Goal: Information Seeking & Learning: Learn about a topic

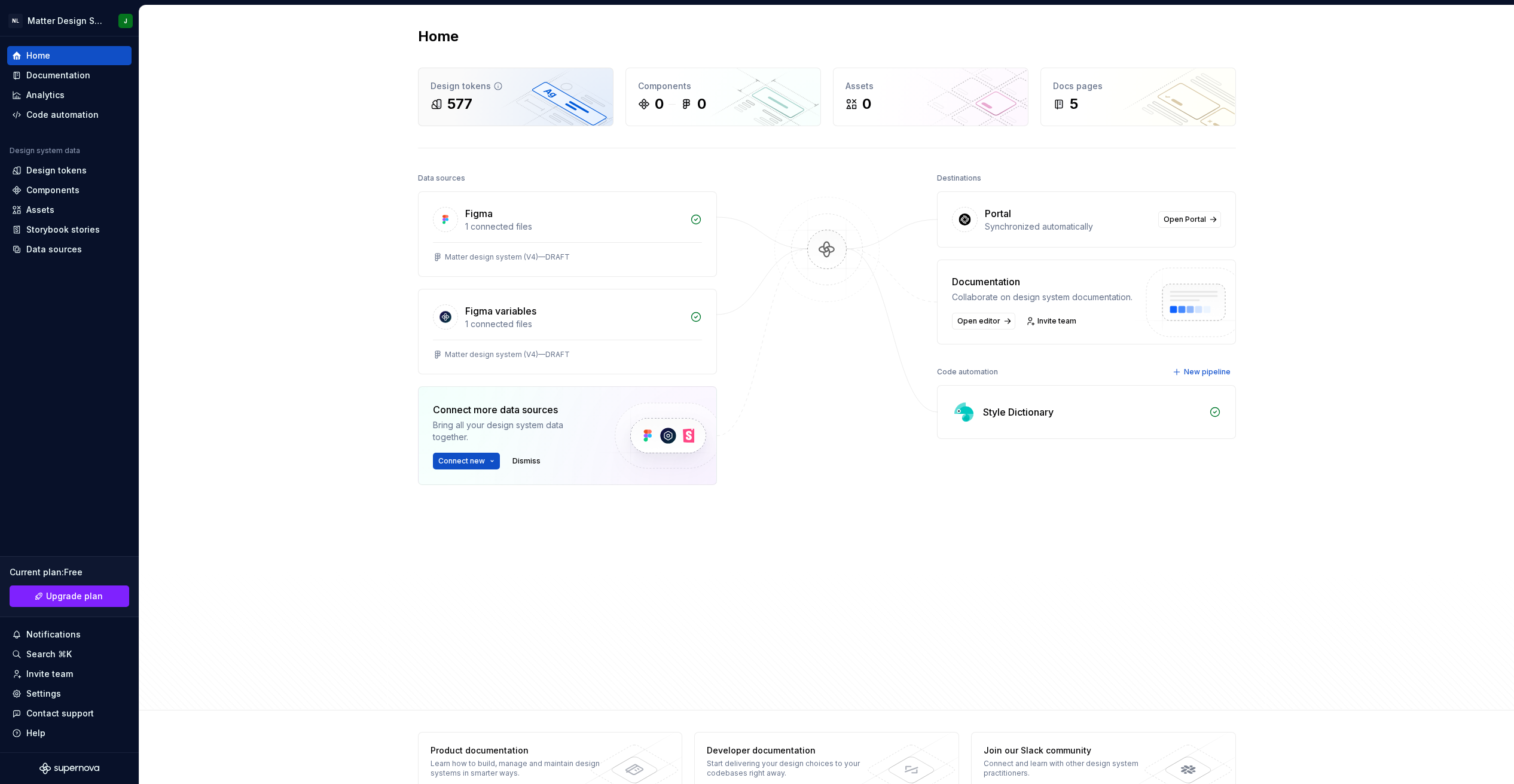
click at [505, 100] on div "577" at bounding box center [516, 104] width 171 height 19
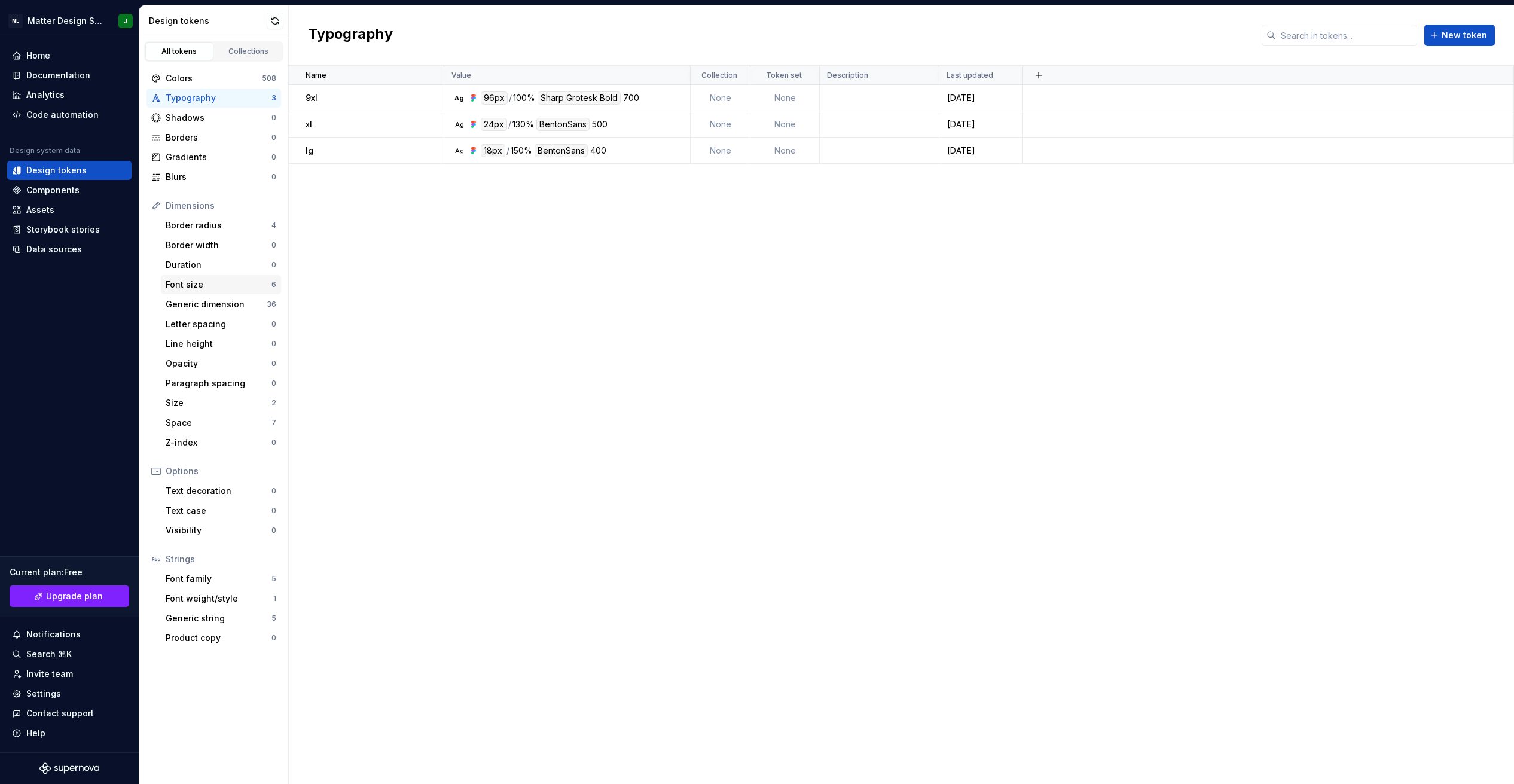
click at [219, 285] on div "Font size" at bounding box center [218, 284] width 106 height 12
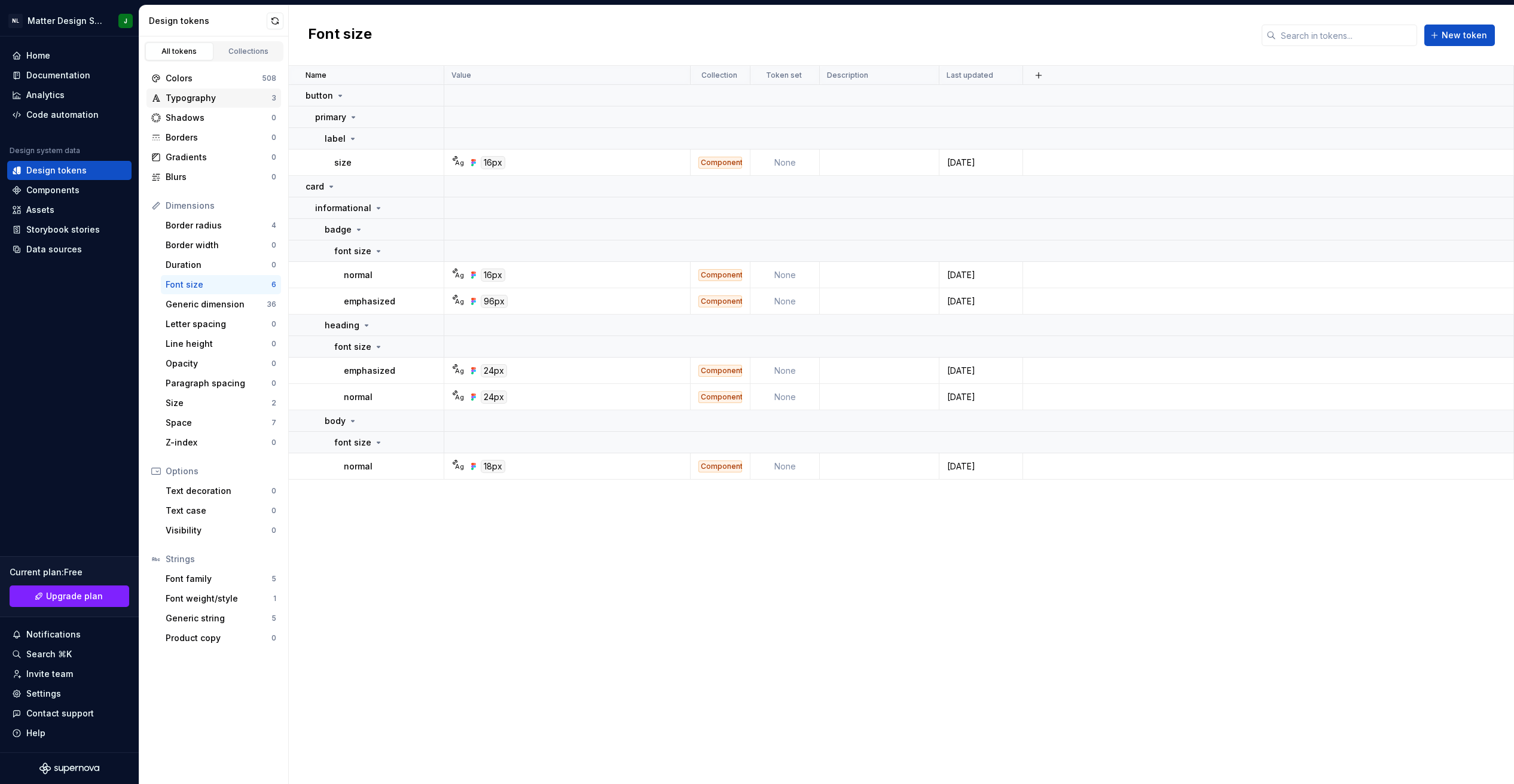
click at [222, 95] on div "Typography" at bounding box center [218, 98] width 106 height 12
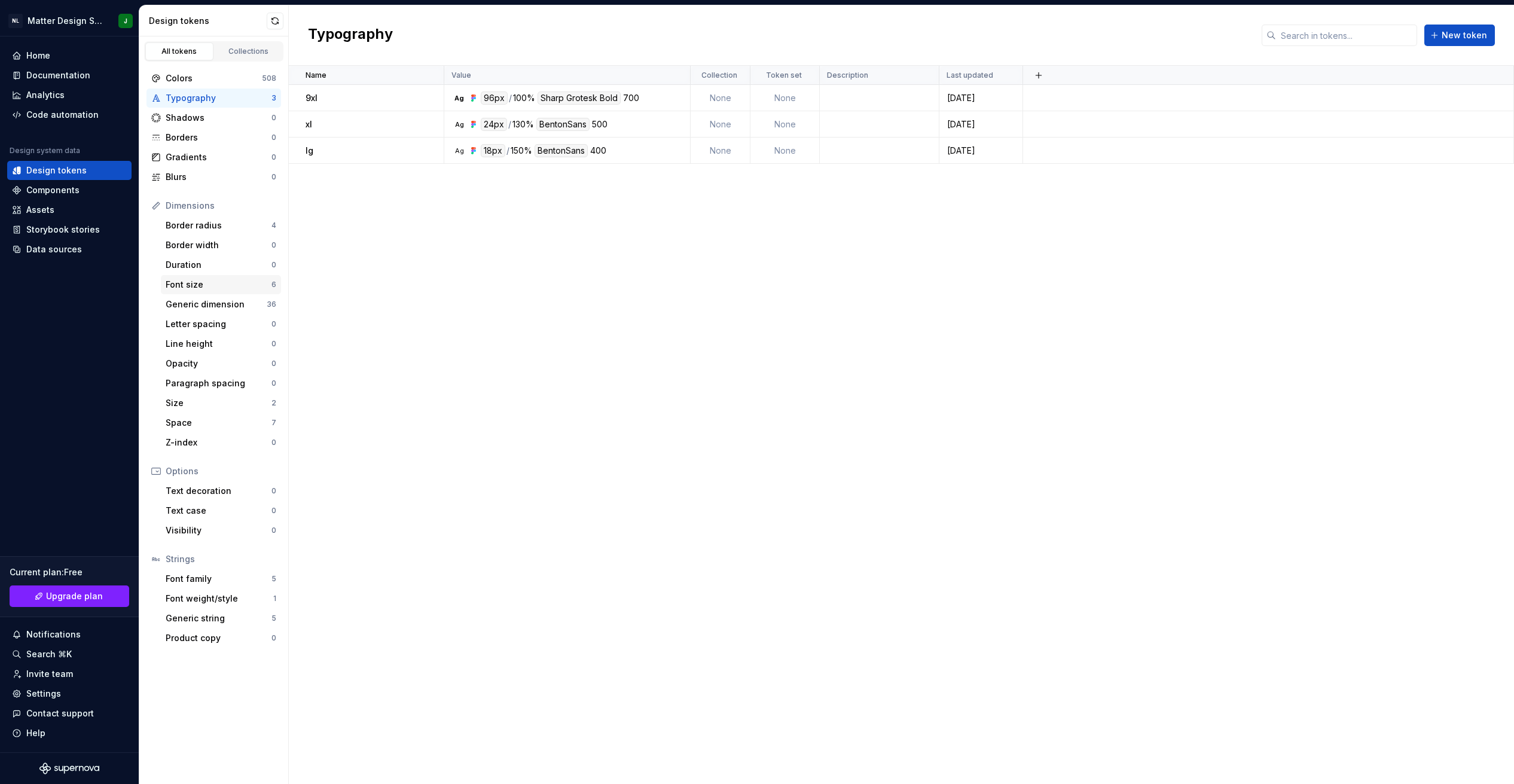
click at [213, 283] on div "Font size" at bounding box center [218, 284] width 106 height 12
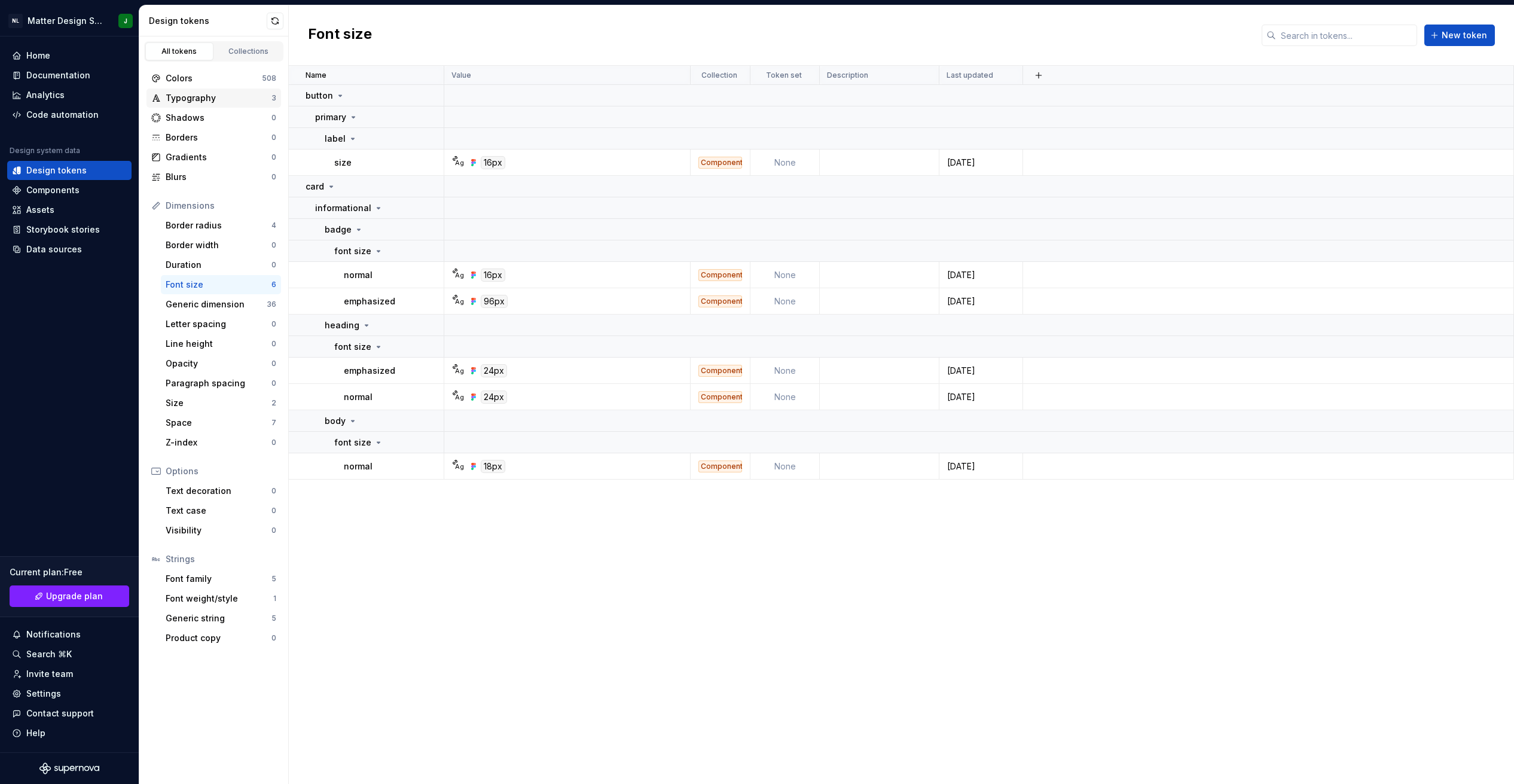
click at [215, 99] on div "Typography" at bounding box center [218, 98] width 106 height 12
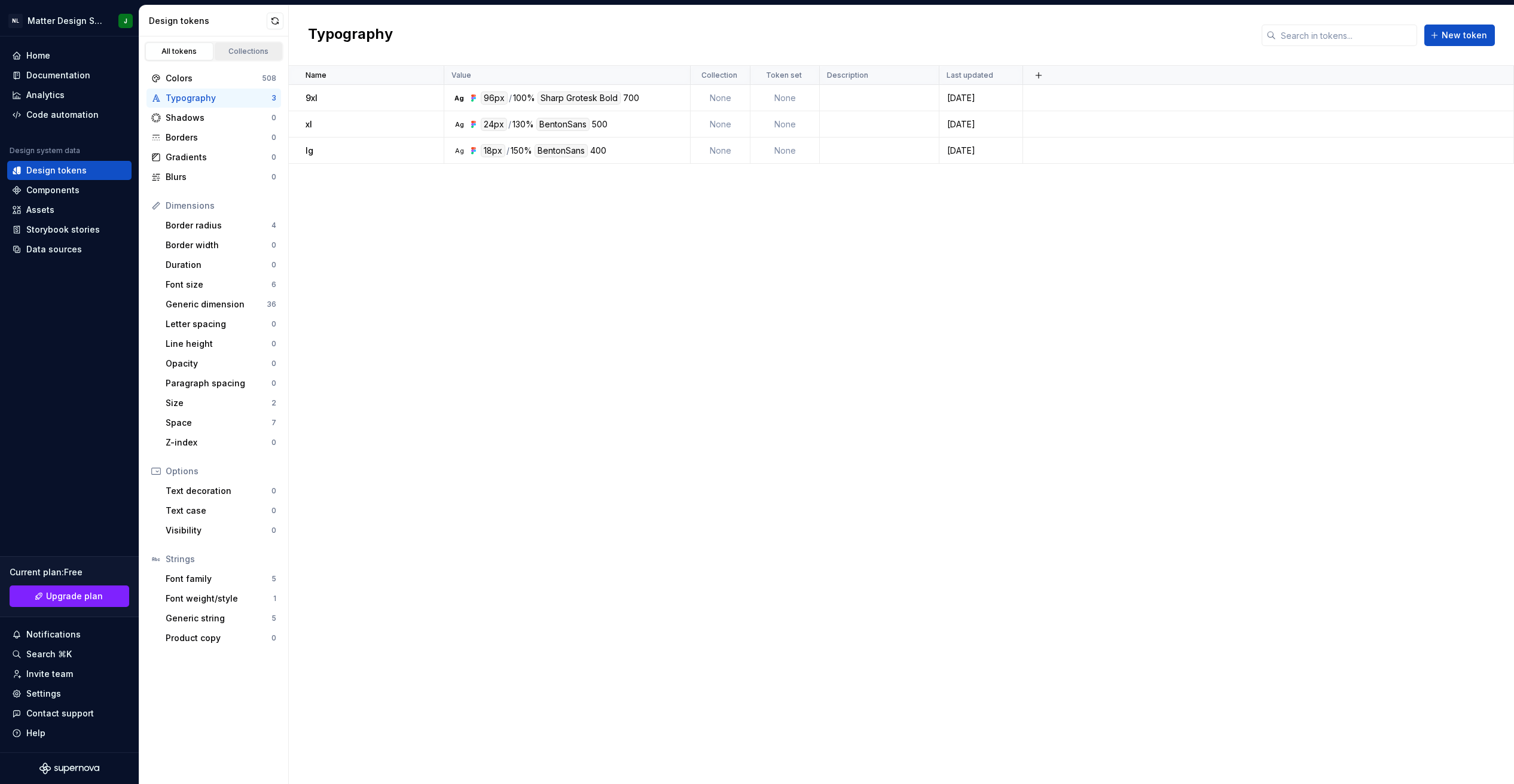
click at [234, 50] on div "Collections" at bounding box center [248, 51] width 60 height 10
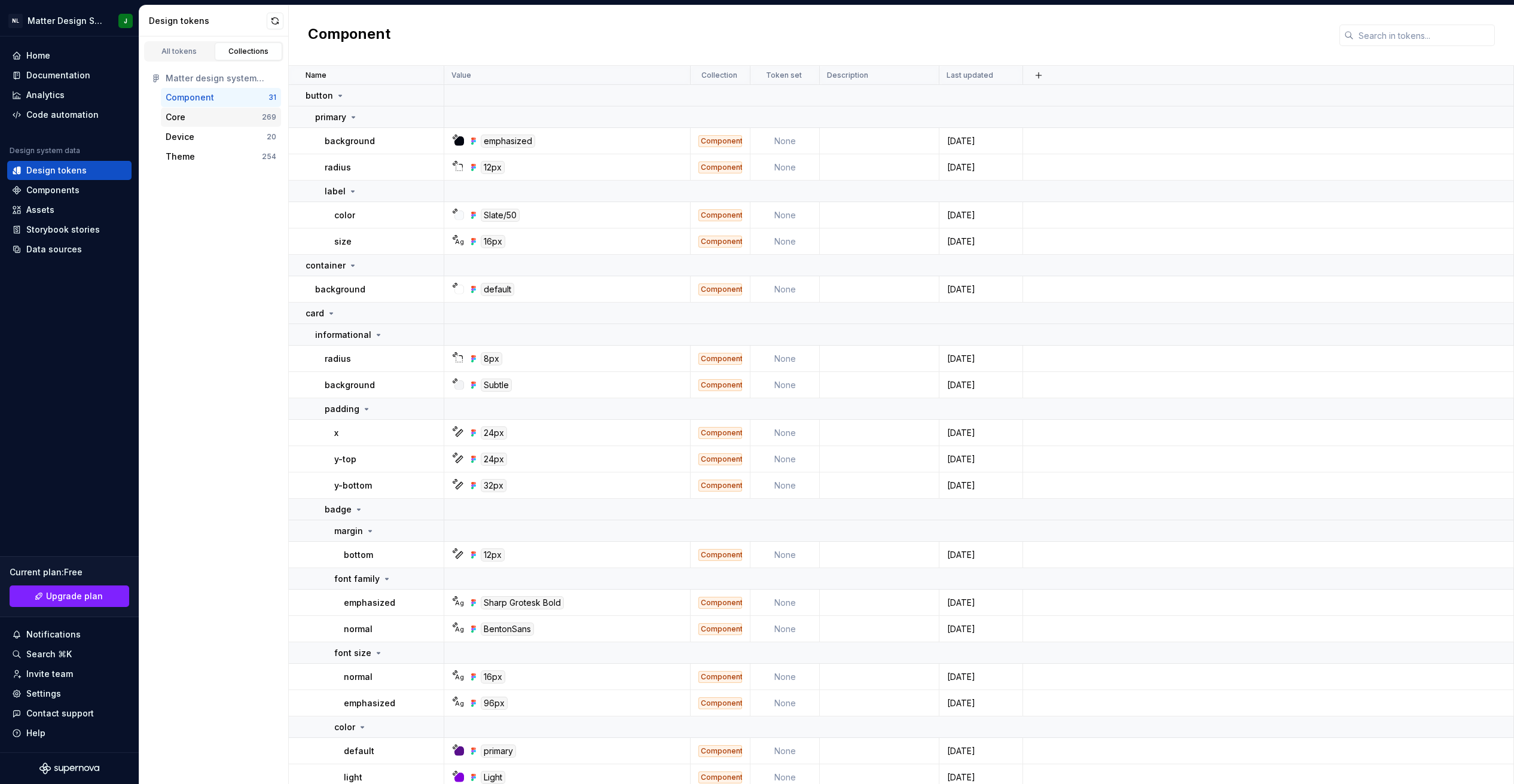
click at [196, 116] on div "Core" at bounding box center [213, 117] width 97 height 12
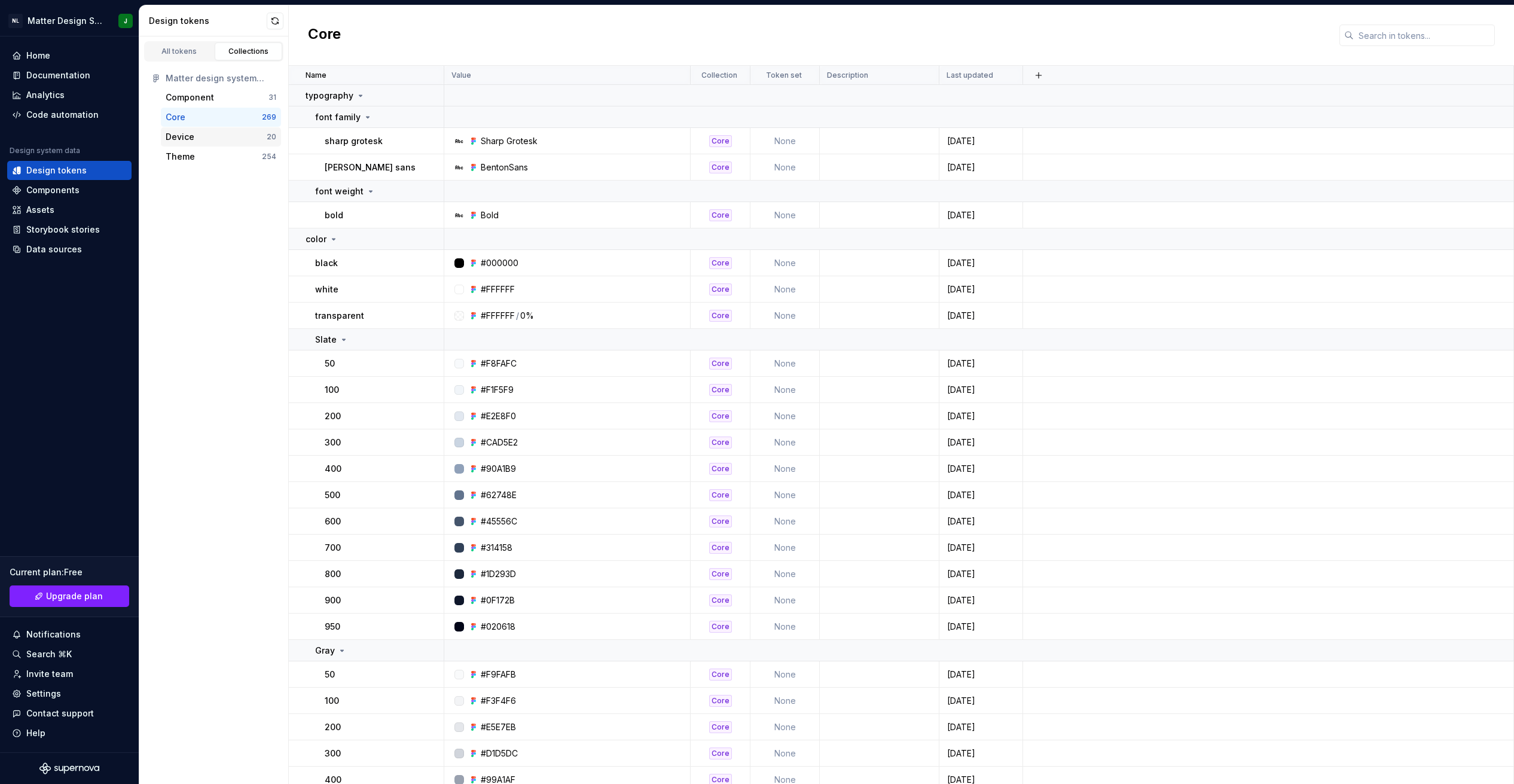
click at [193, 135] on div "Device" at bounding box center [216, 136] width 101 height 12
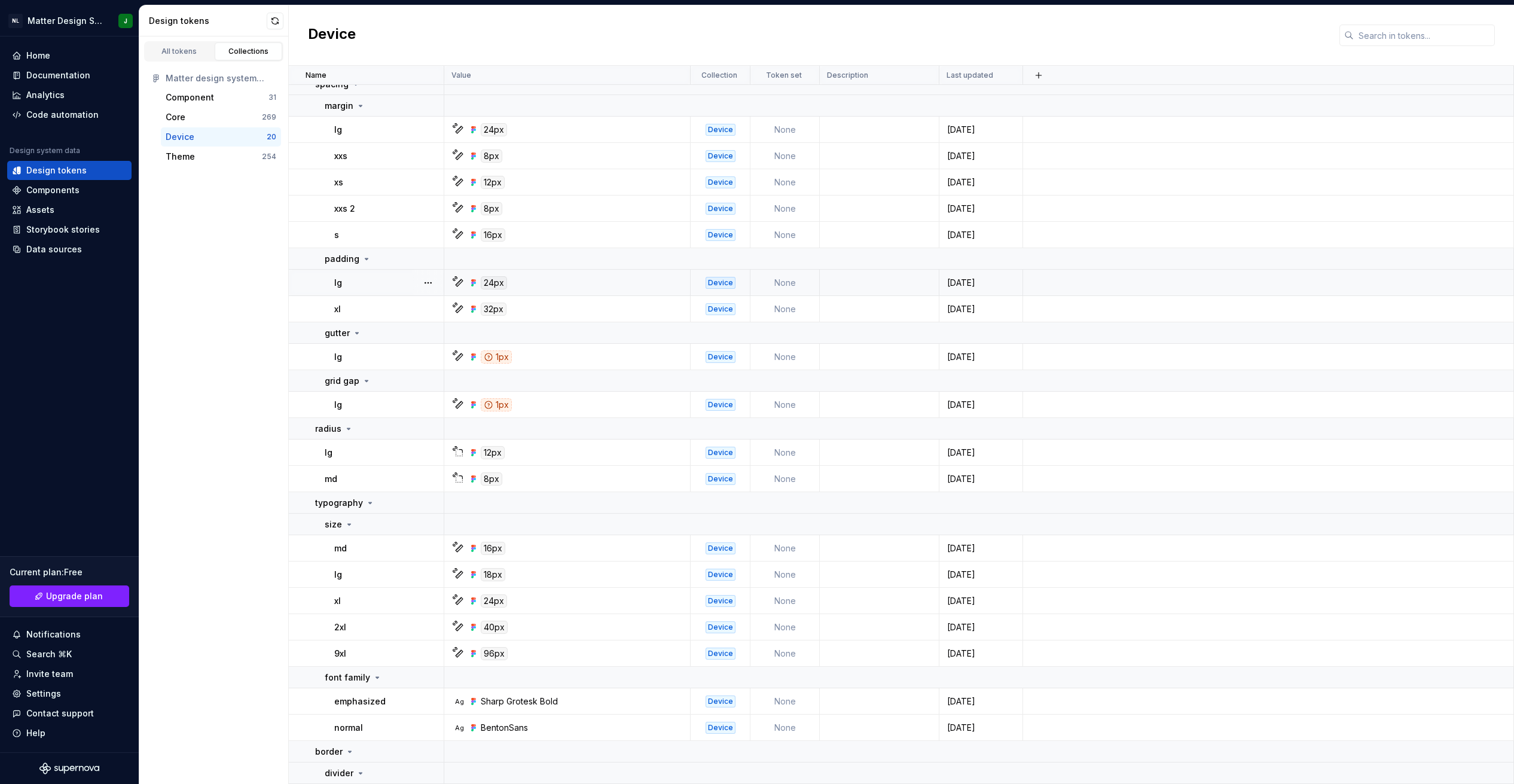
scroll to position [87, 0]
click at [190, 48] on div "All tokens" at bounding box center [179, 51] width 60 height 10
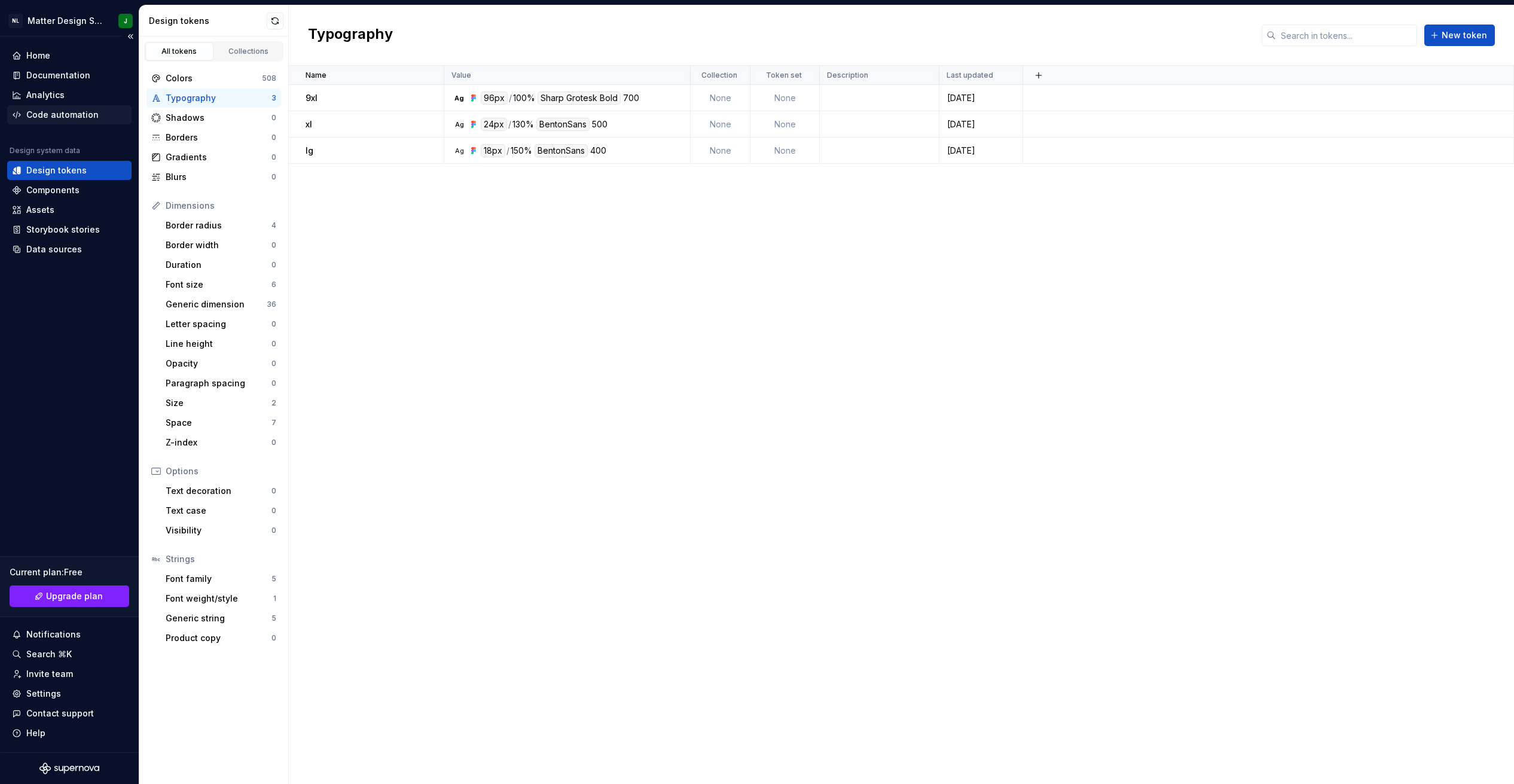
click at [66, 107] on div "Code automation" at bounding box center [70, 114] width 125 height 19
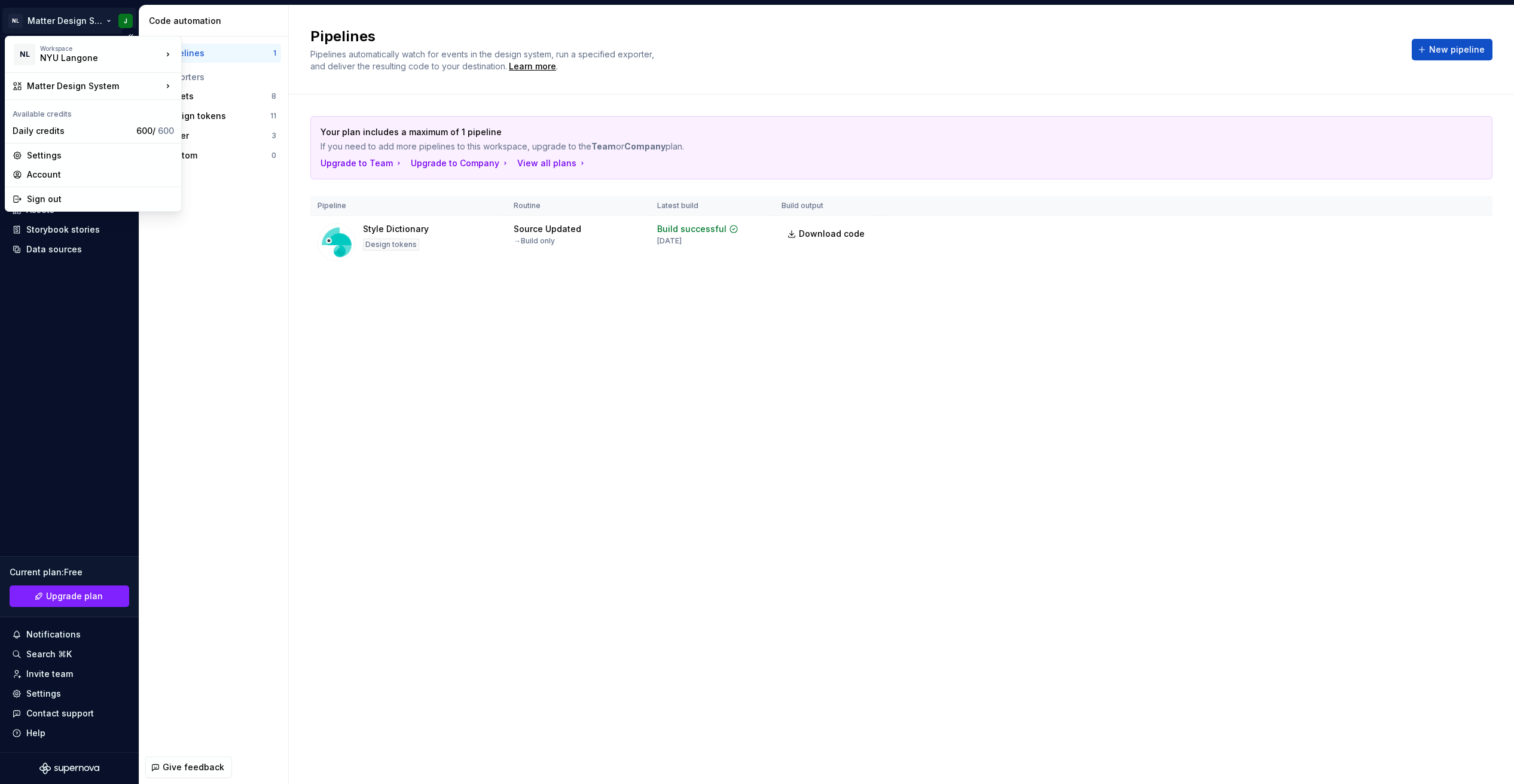
click at [91, 21] on html "NL Matter Design System J Home Documentation Analytics Code automation Design s…" at bounding box center [757, 392] width 1514 height 784
click at [65, 201] on div "Sign out" at bounding box center [100, 199] width 147 height 12
